Goal: Task Accomplishment & Management: Manage account settings

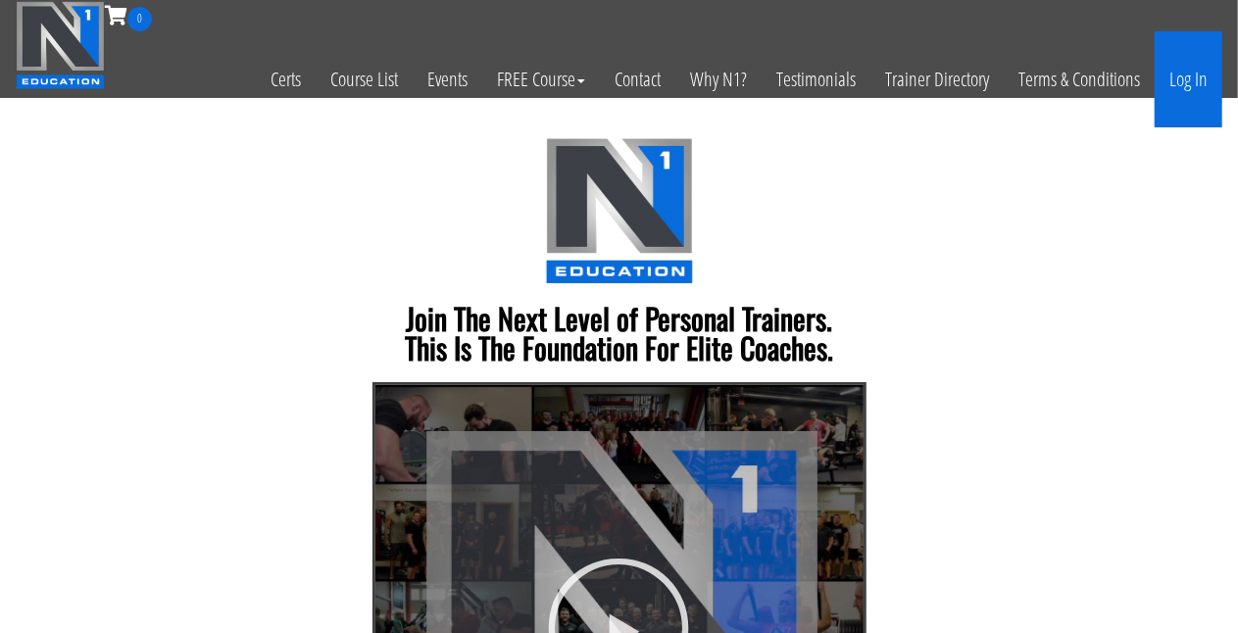
click at [1198, 83] on link "Log In" at bounding box center [1189, 79] width 68 height 96
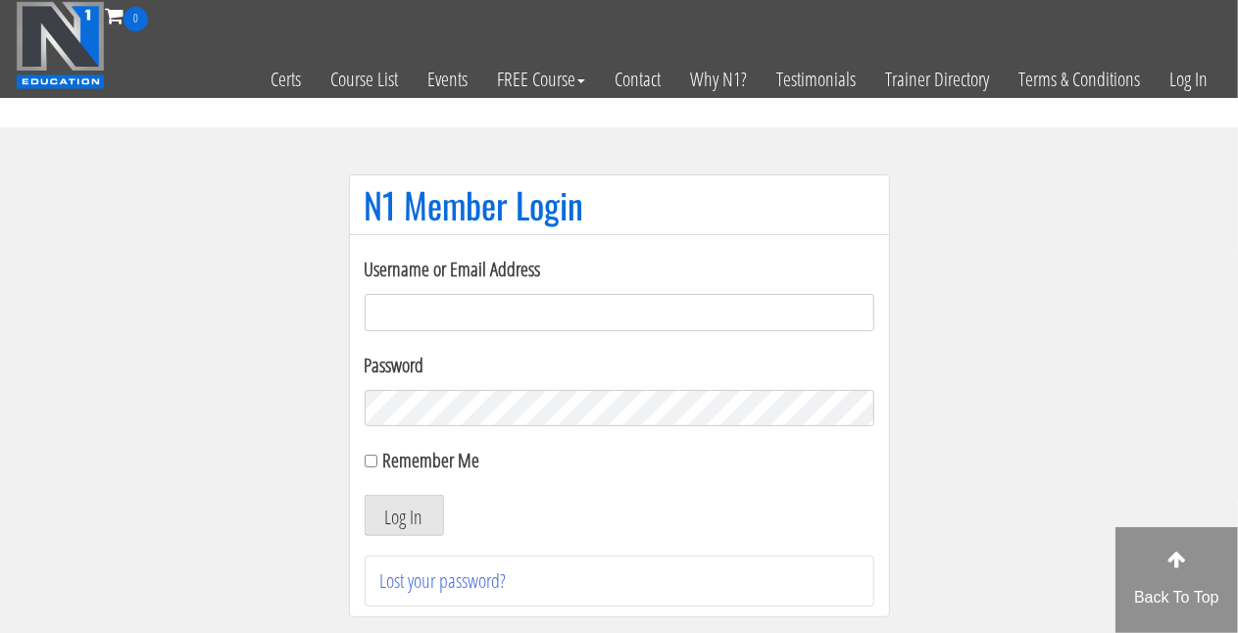
type input "milan.bodytransform@gmail.com"
click at [370, 460] on input "Remember Me" at bounding box center [371, 461] width 13 height 13
checkbox input "true"
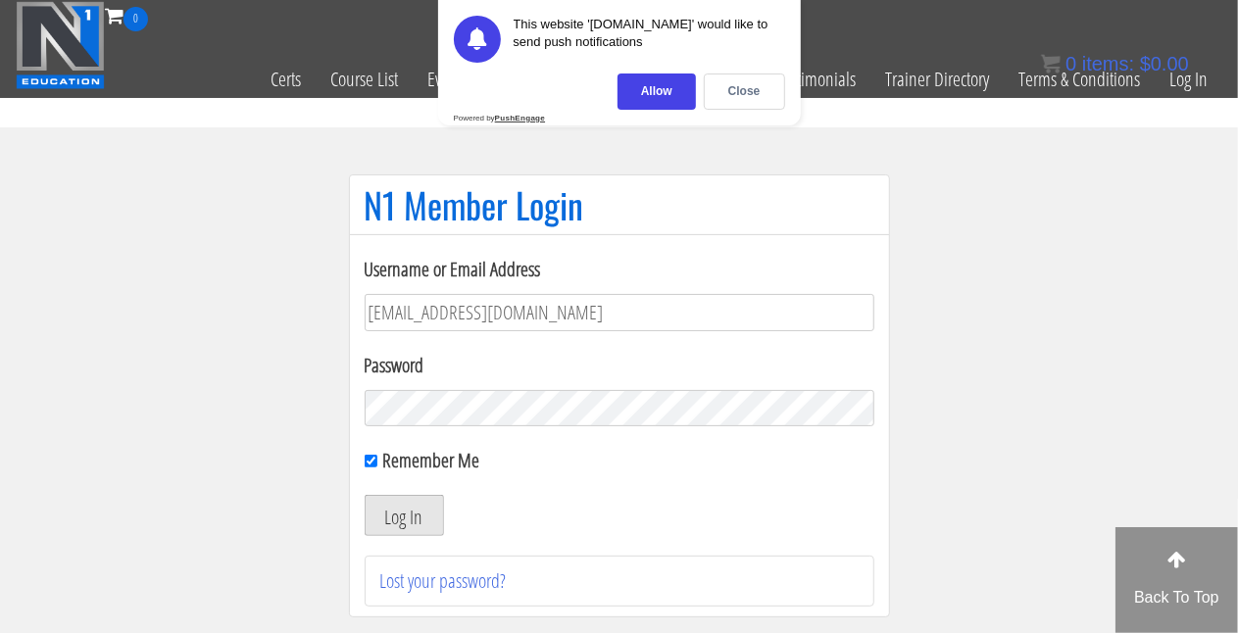
click at [396, 527] on button "Log In" at bounding box center [404, 515] width 79 height 41
click at [752, 90] on div "Close" at bounding box center [744, 92] width 81 height 36
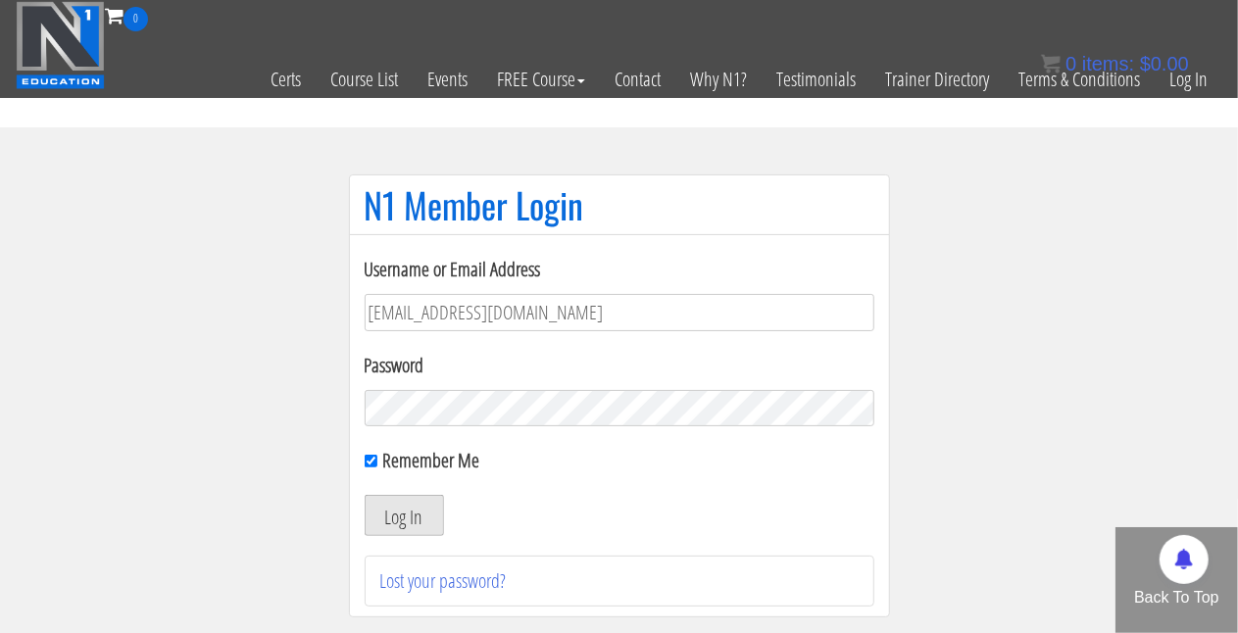
click at [396, 508] on button "Log In" at bounding box center [404, 515] width 79 height 41
click at [400, 512] on button "Log In" at bounding box center [404, 515] width 79 height 41
click at [387, 516] on button "Log In" at bounding box center [404, 515] width 79 height 41
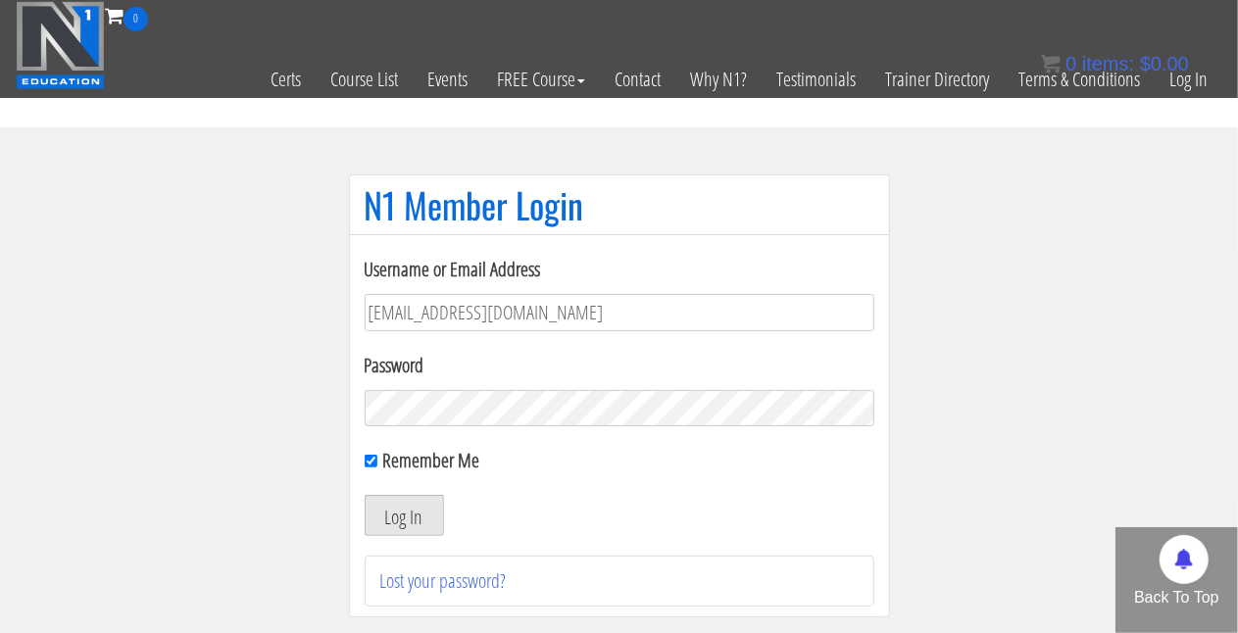
click at [387, 516] on button "Log In" at bounding box center [404, 515] width 79 height 41
click at [397, 518] on button "Log In" at bounding box center [404, 515] width 79 height 41
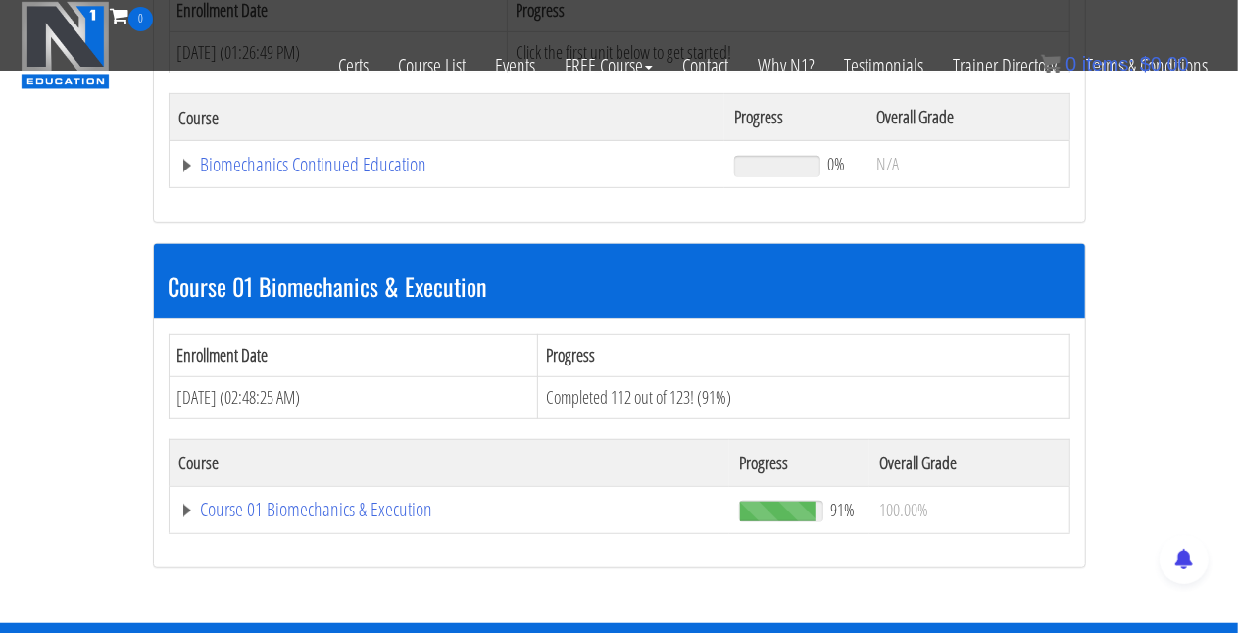
scroll to position [431, 0]
